Goal: Information Seeking & Learning: Learn about a topic

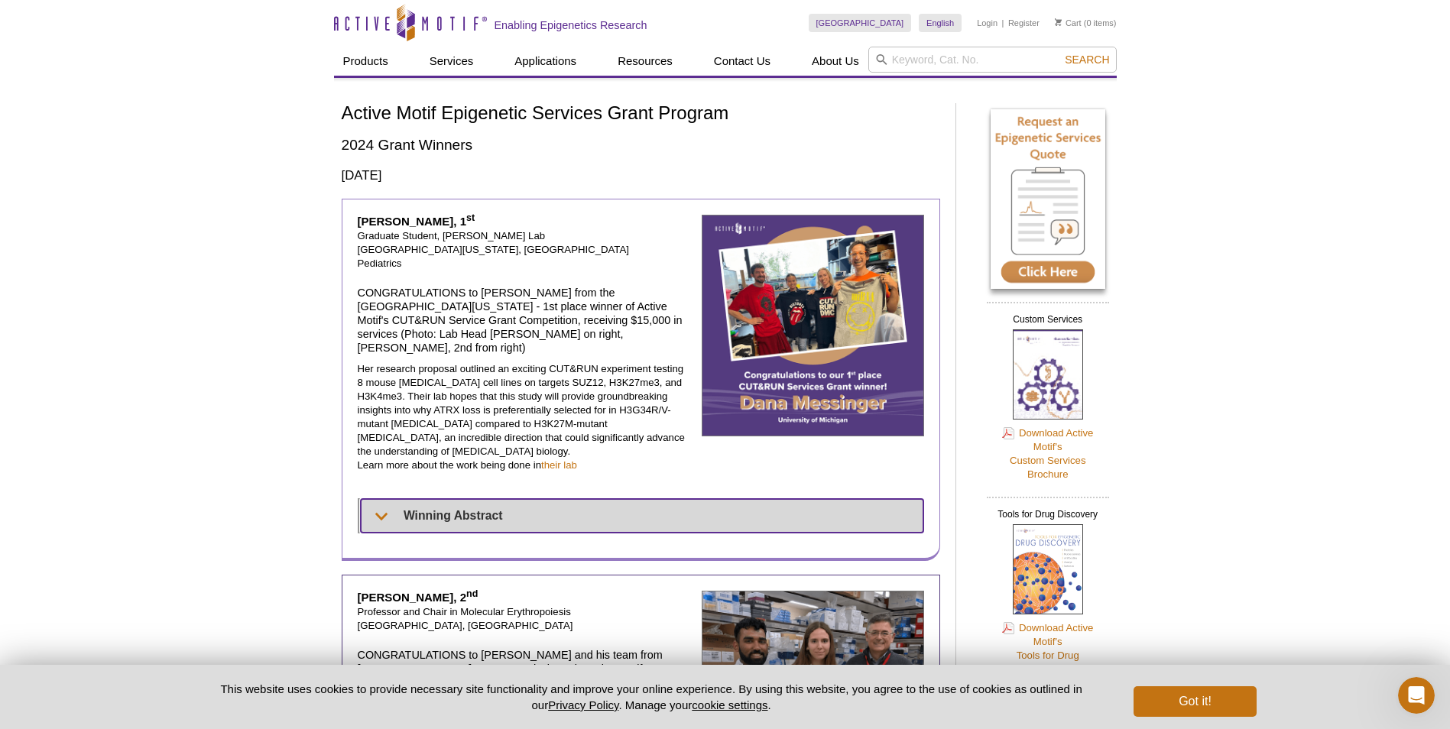
click at [467, 499] on summary "Winning Abstract" at bounding box center [642, 516] width 563 height 34
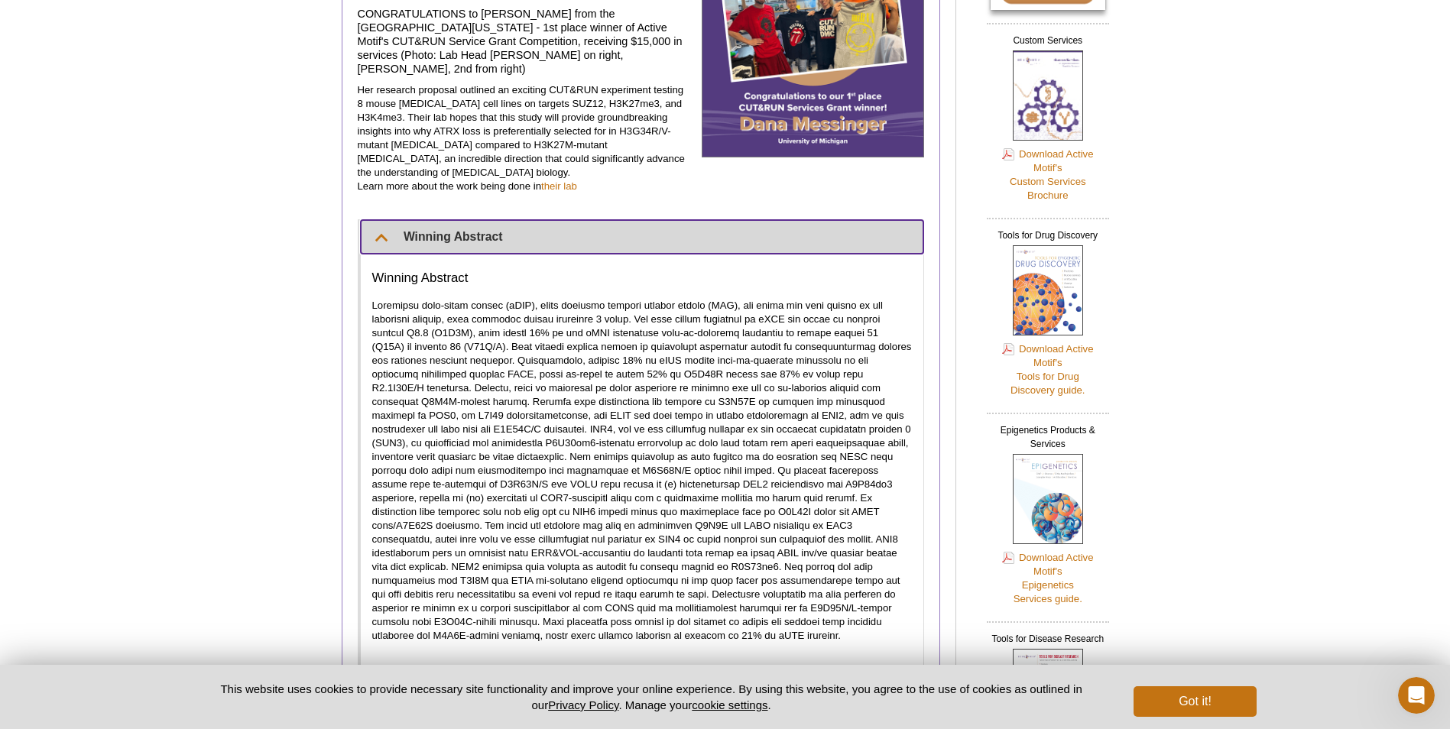
scroll to position [306, 0]
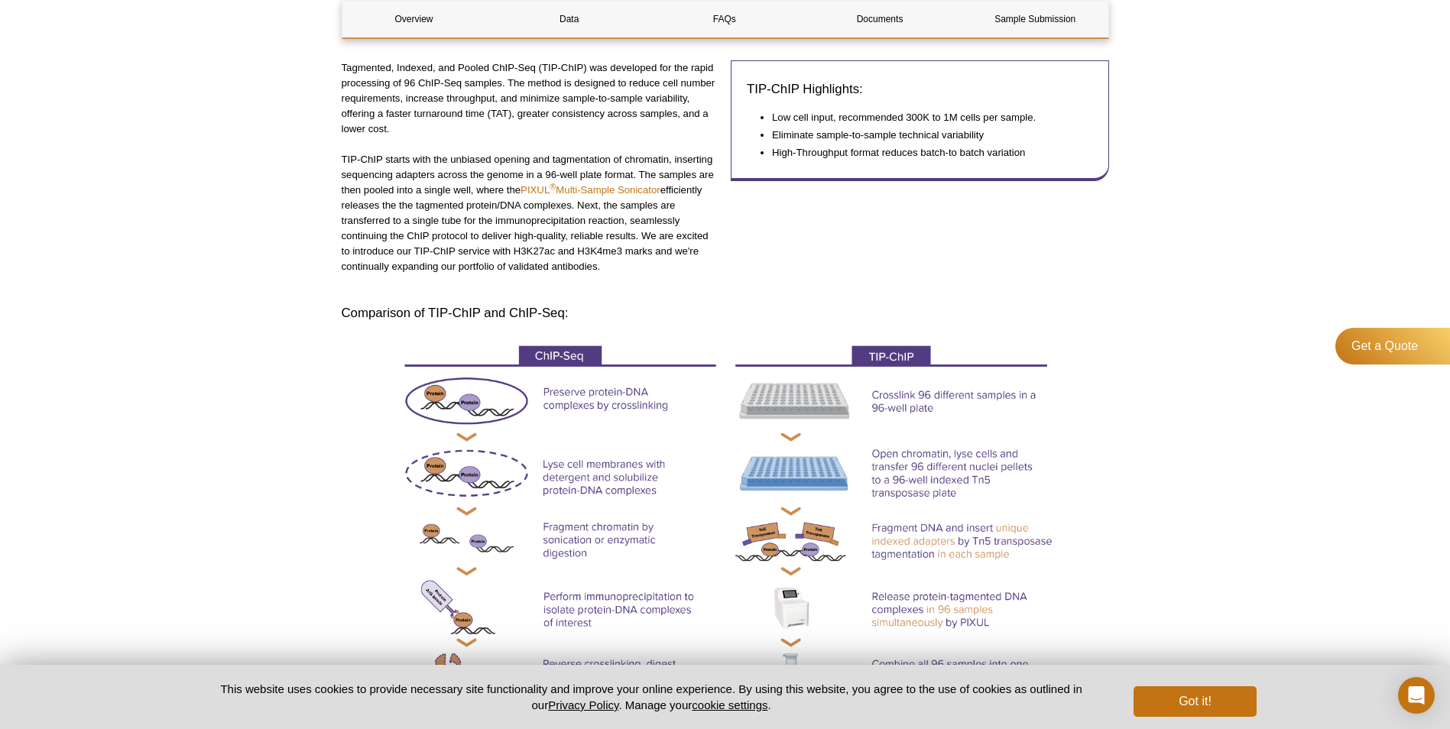
scroll to position [359, 0]
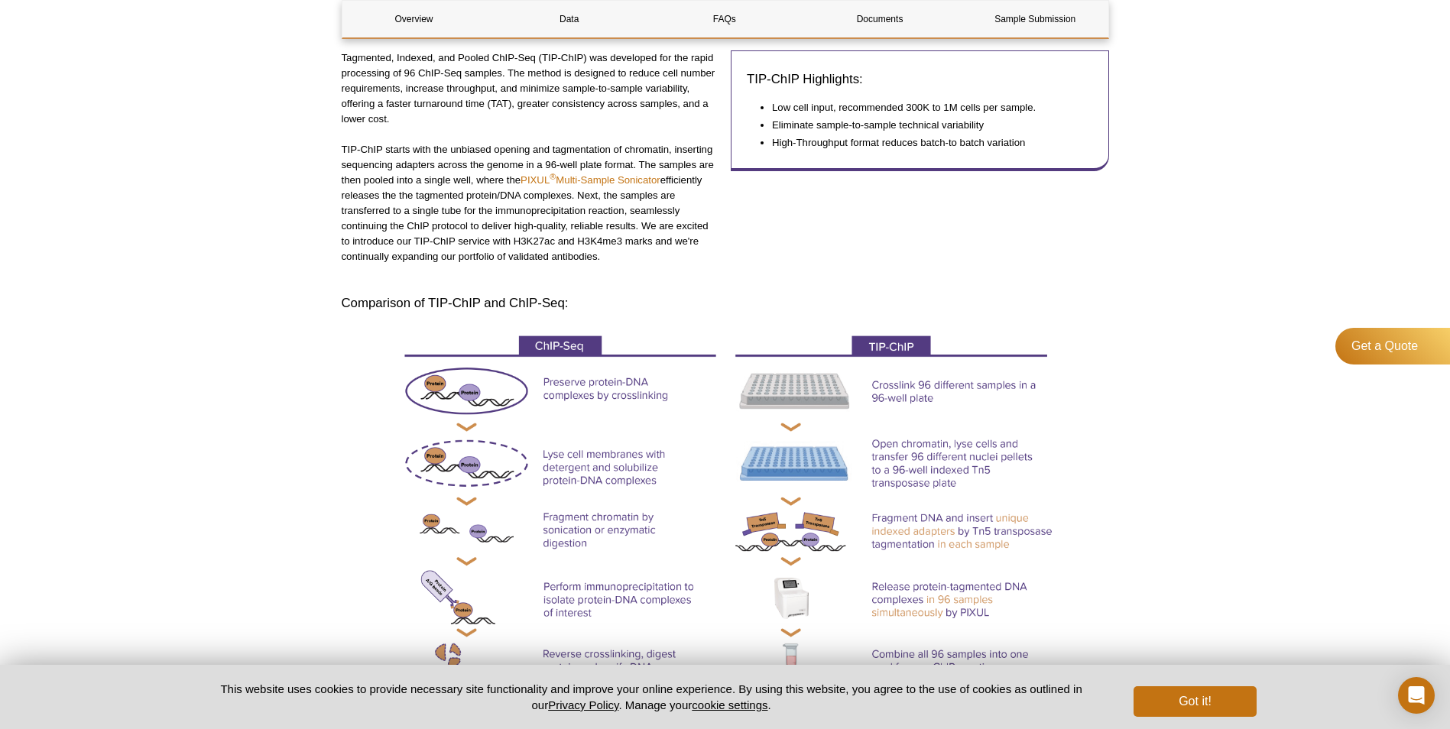
drag, startPoint x: 640, startPoint y: 223, endPoint x: 658, endPoint y: 253, distance: 35.0
click at [658, 253] on p "TIP-ChIP starts with the unbiased opening and tagmentation of chromatin, insert…" at bounding box center [531, 203] width 378 height 122
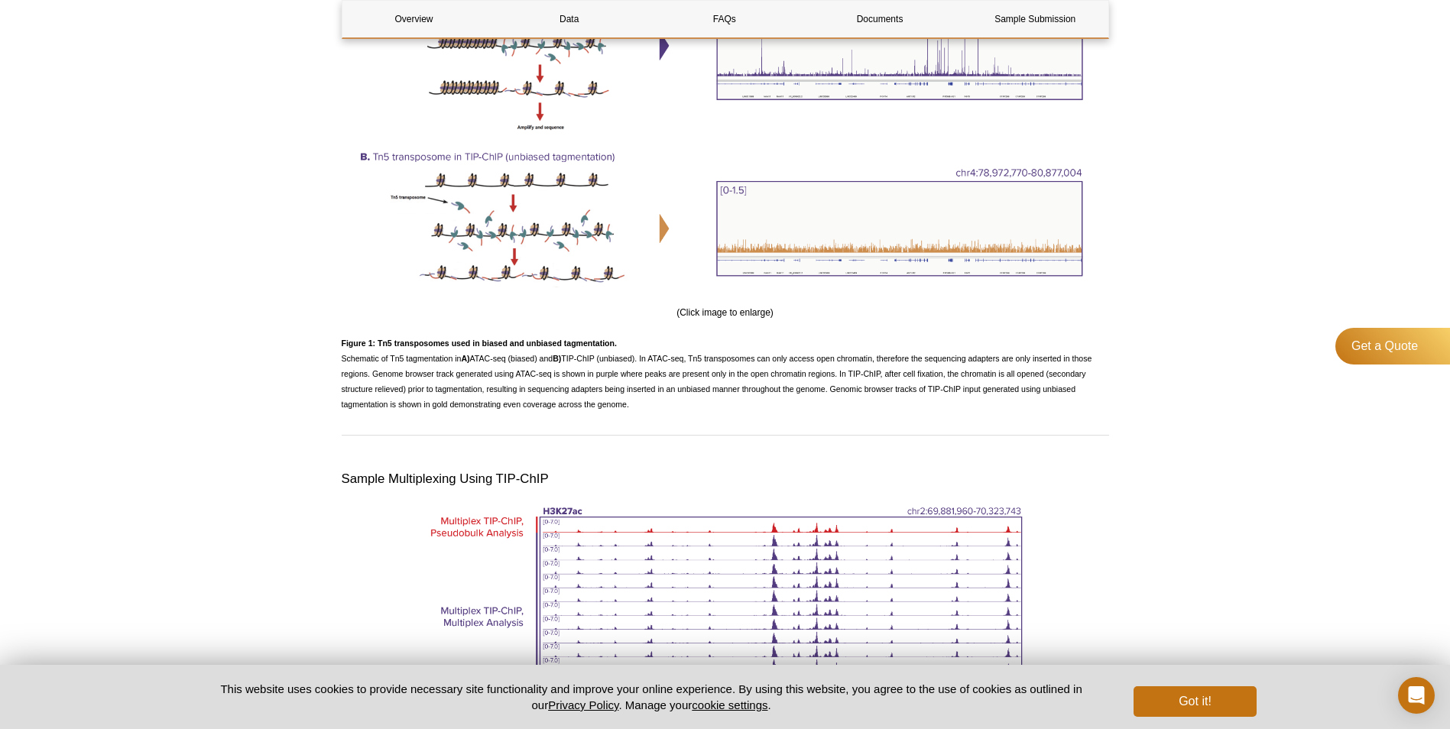
scroll to position [1605, 0]
